Goal: Transaction & Acquisition: Purchase product/service

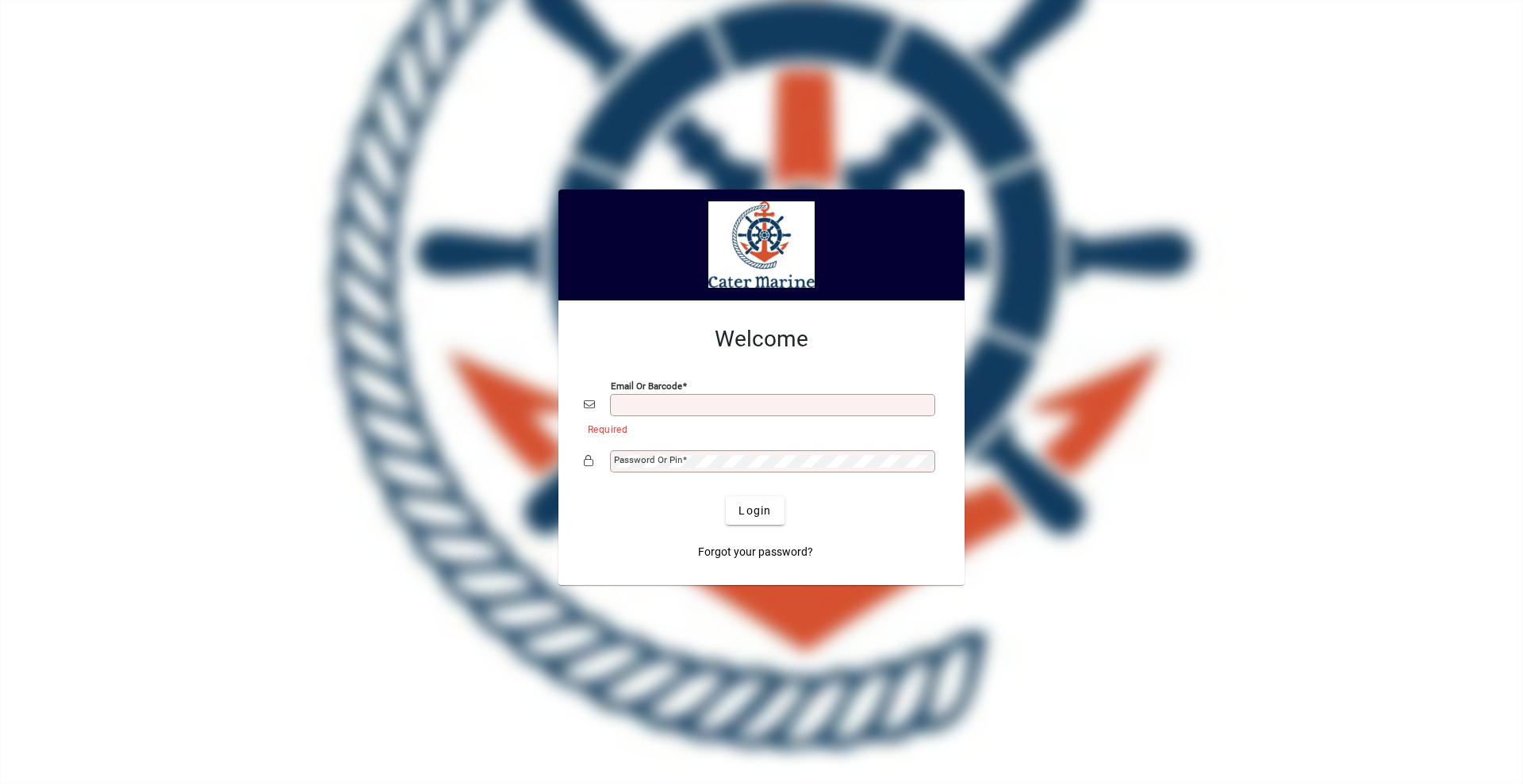
click at [657, 400] on input "Email or Barcode" at bounding box center [774, 405] width 320 height 12
type input "**********"
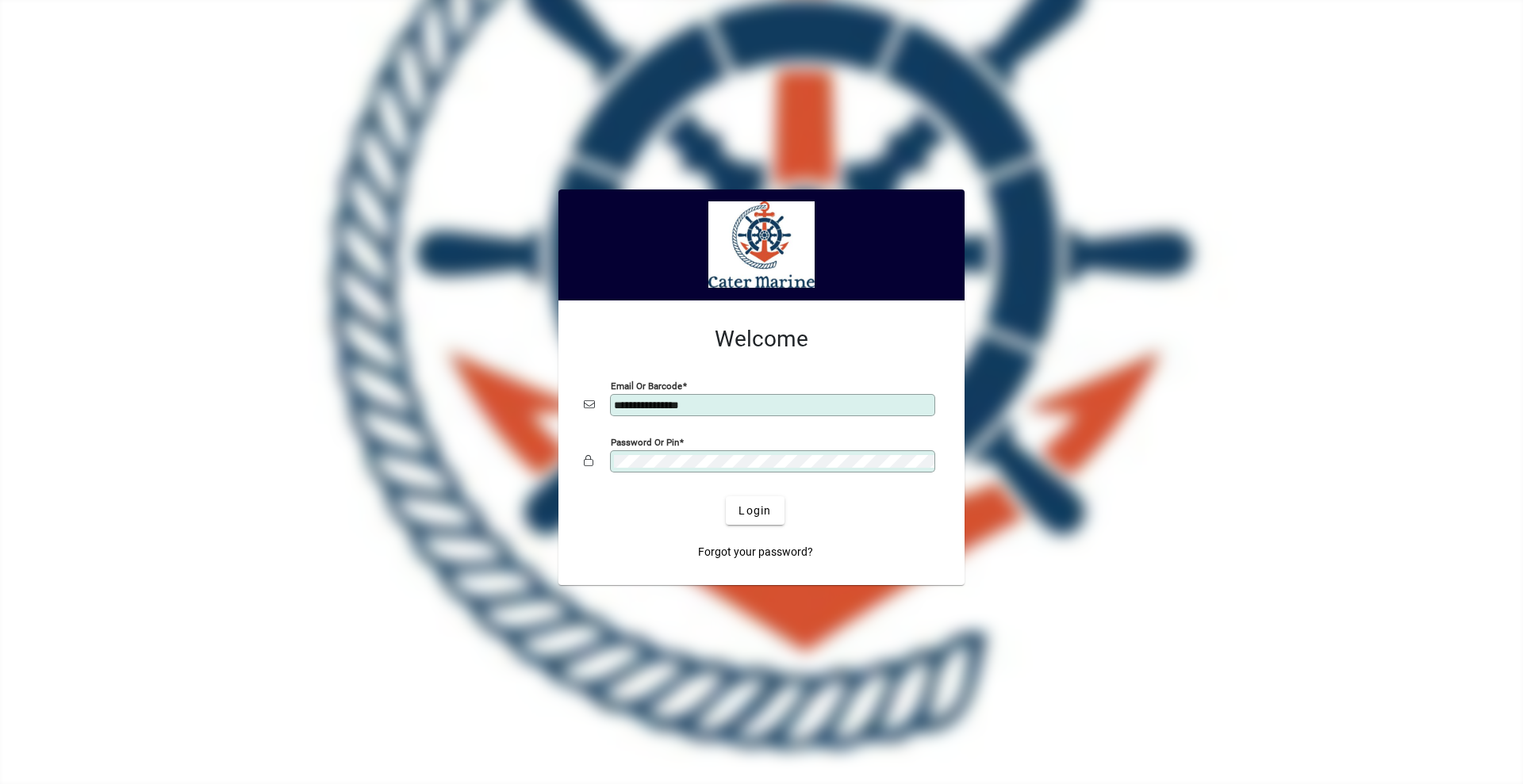
click at [726, 497] on button "Login" at bounding box center [755, 511] width 58 height 28
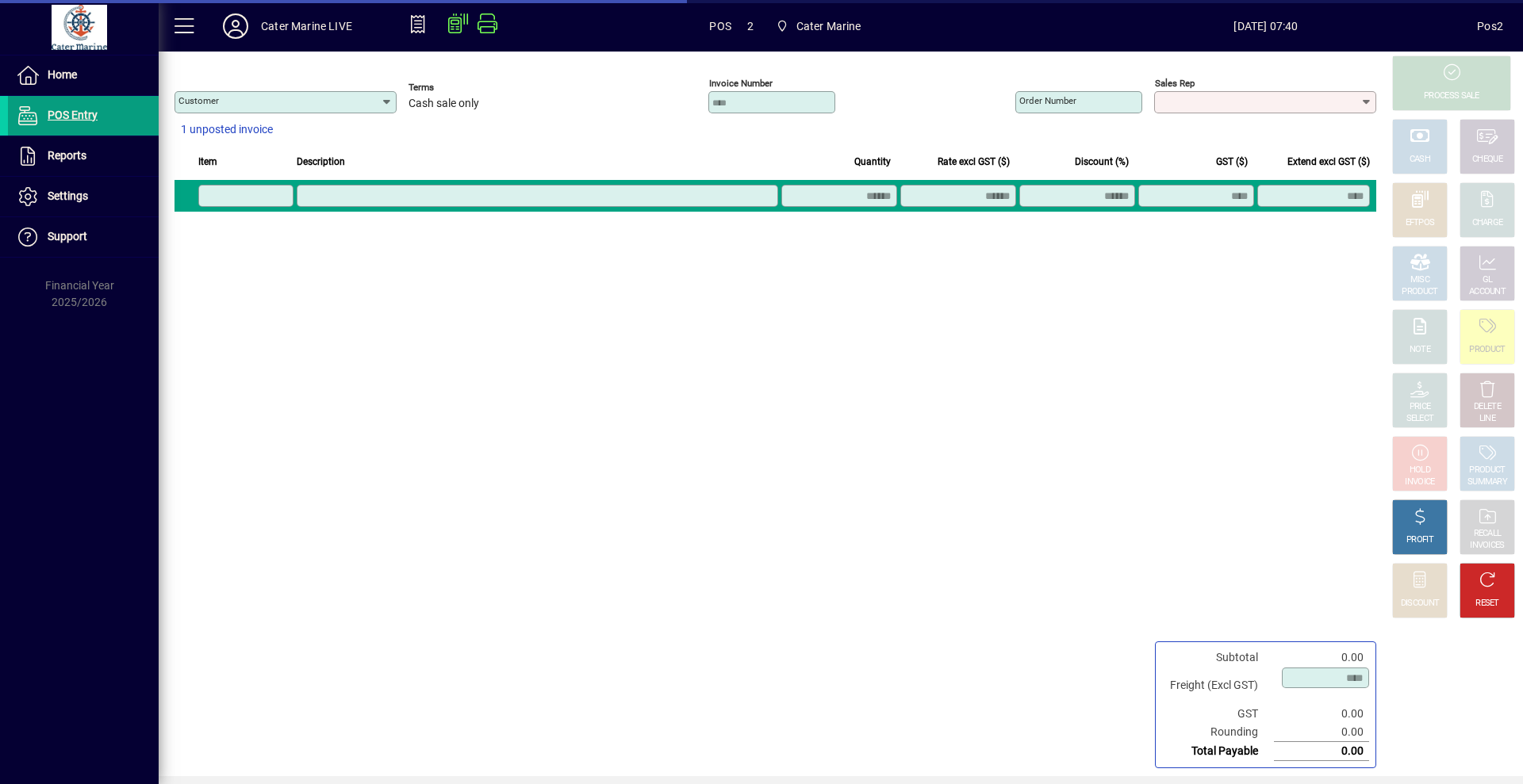
type input "**********"
